Goal: Check status

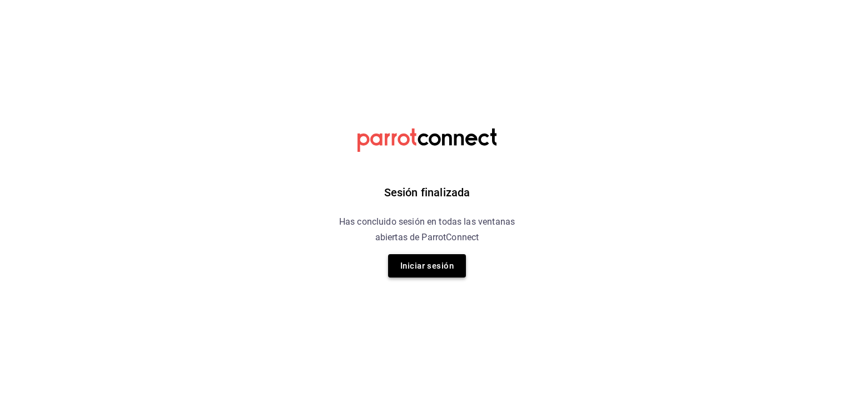
click at [434, 265] on button "Iniciar sesión" at bounding box center [427, 265] width 78 height 23
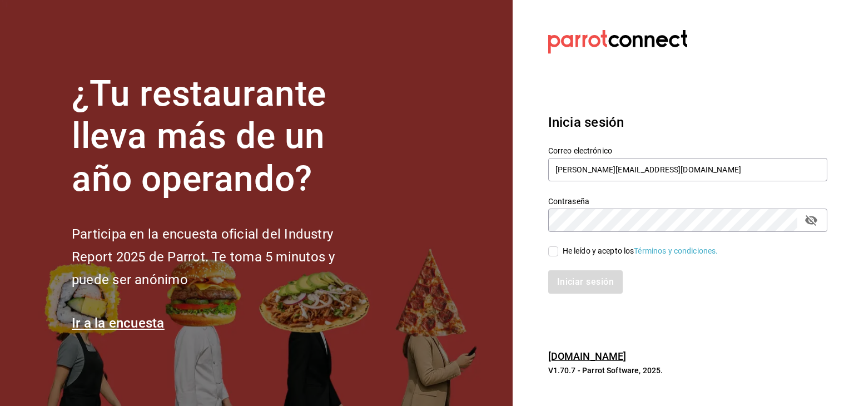
click at [551, 250] on input "He leído y acepto los Términos y condiciones." at bounding box center [553, 251] width 10 height 10
checkbox input "true"
click at [574, 281] on button "Iniciar sesión" at bounding box center [586, 281] width 76 height 23
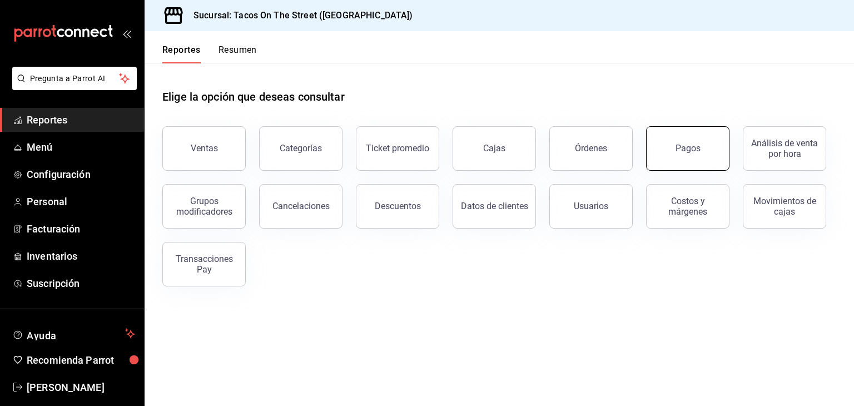
click at [673, 158] on button "Pagos" at bounding box center [687, 148] width 83 height 44
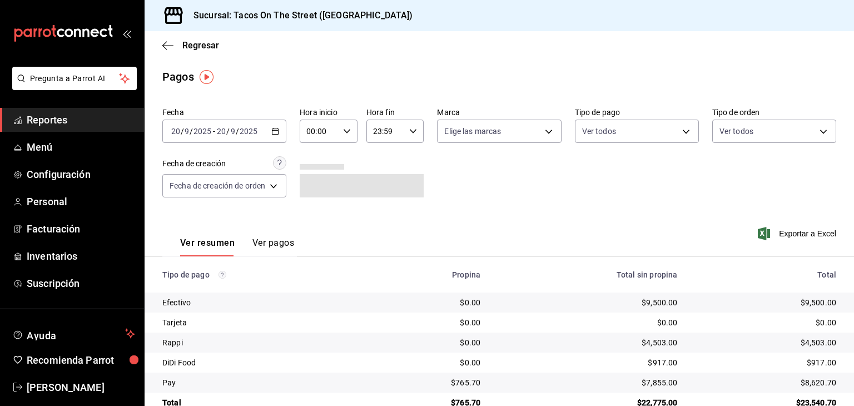
click at [276, 131] on icon "button" at bounding box center [275, 131] width 8 height 8
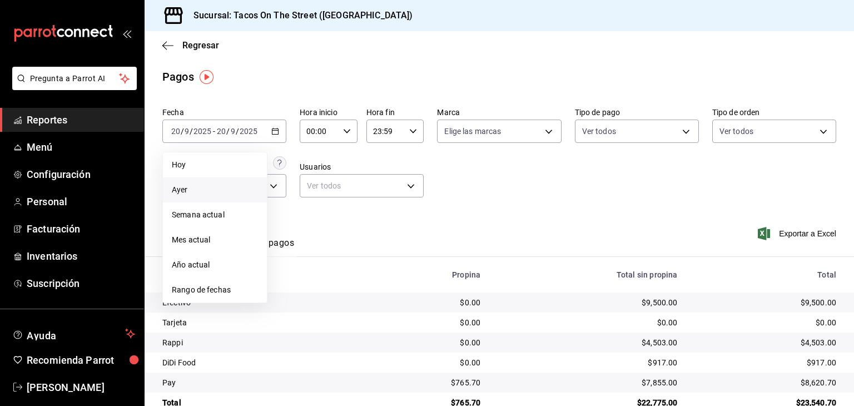
click at [238, 191] on span "Ayer" at bounding box center [215, 190] width 86 height 12
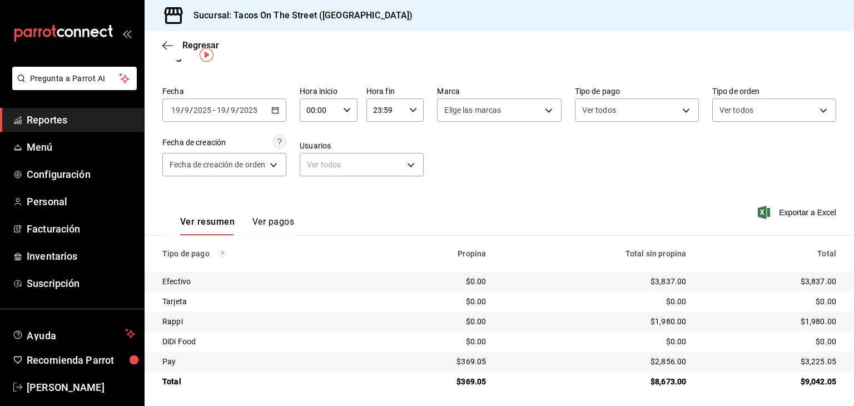
scroll to position [22, 0]
click at [166, 47] on icon "button" at bounding box center [167, 46] width 11 height 10
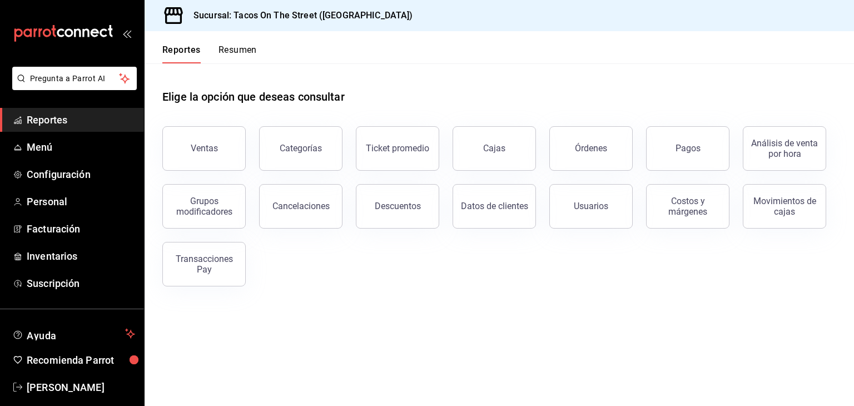
click at [231, 48] on button "Resumen" at bounding box center [237, 53] width 38 height 19
